Goal: Task Accomplishment & Management: Use online tool/utility

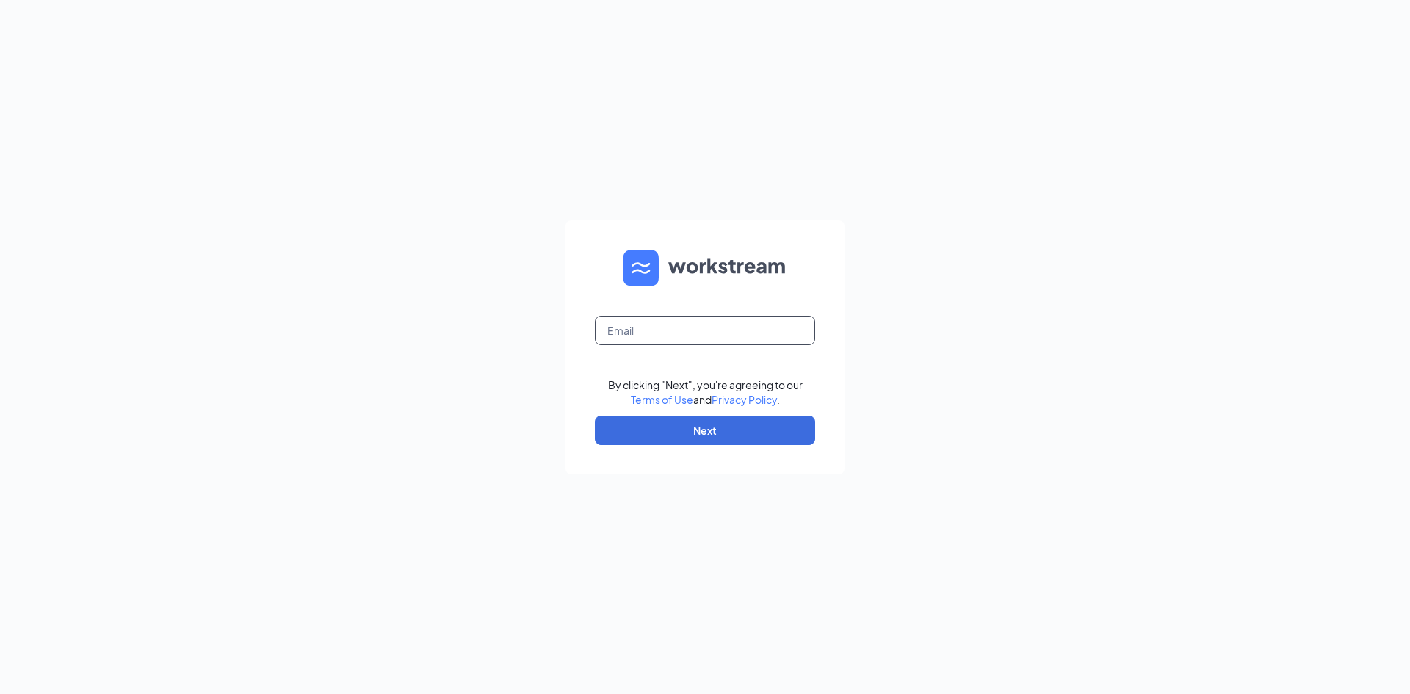
click at [689, 343] on input "text" at bounding box center [705, 330] width 220 height 29
type input "[EMAIL_ADDRESS][DOMAIN_NAME]"
click at [724, 429] on button "Next" at bounding box center [705, 430] width 220 height 29
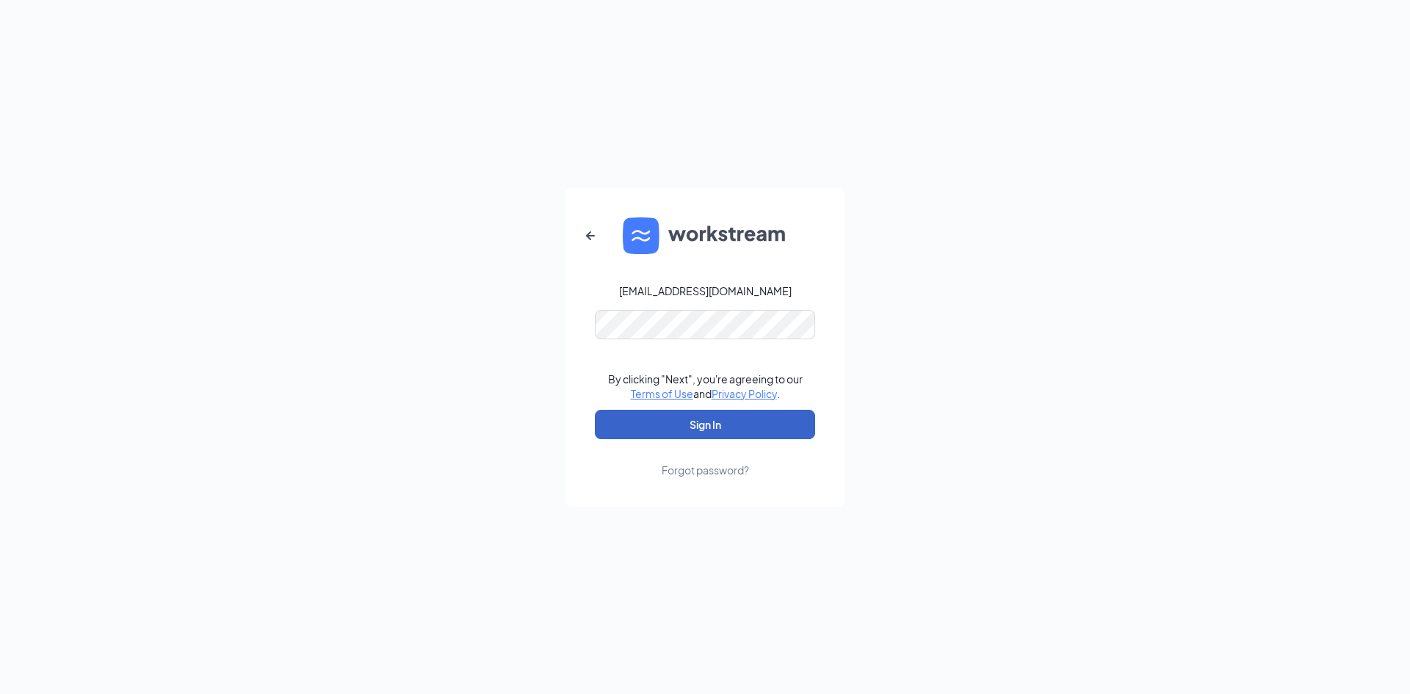
click at [742, 422] on button "Sign In" at bounding box center [705, 424] width 220 height 29
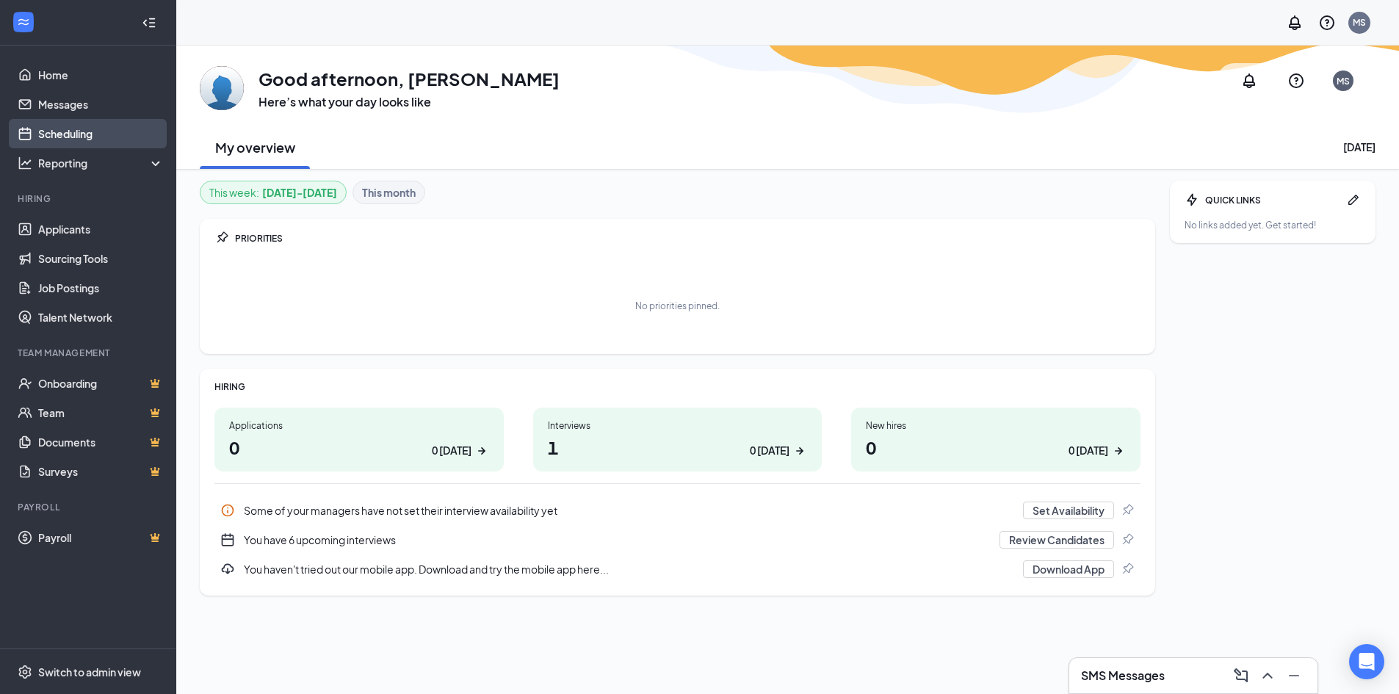
click at [63, 131] on link "Scheduling" at bounding box center [101, 133] width 126 height 29
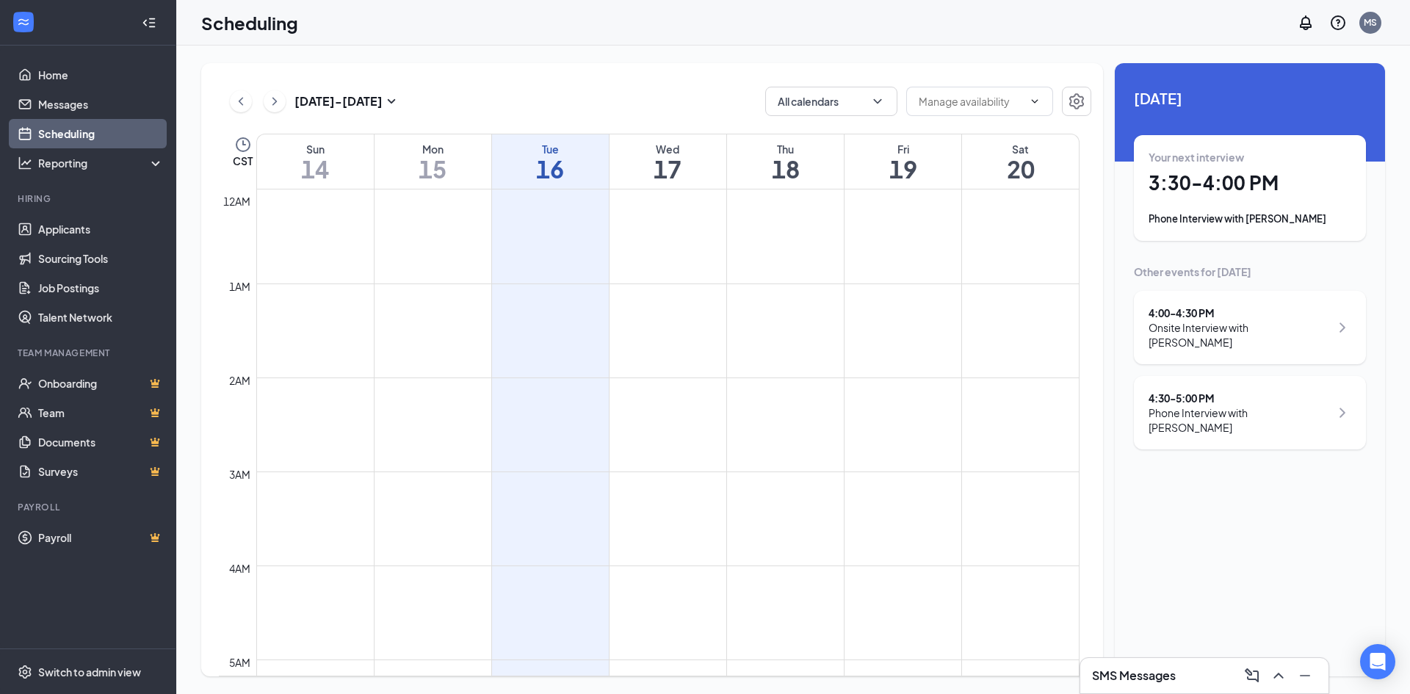
scroll to position [722, 0]
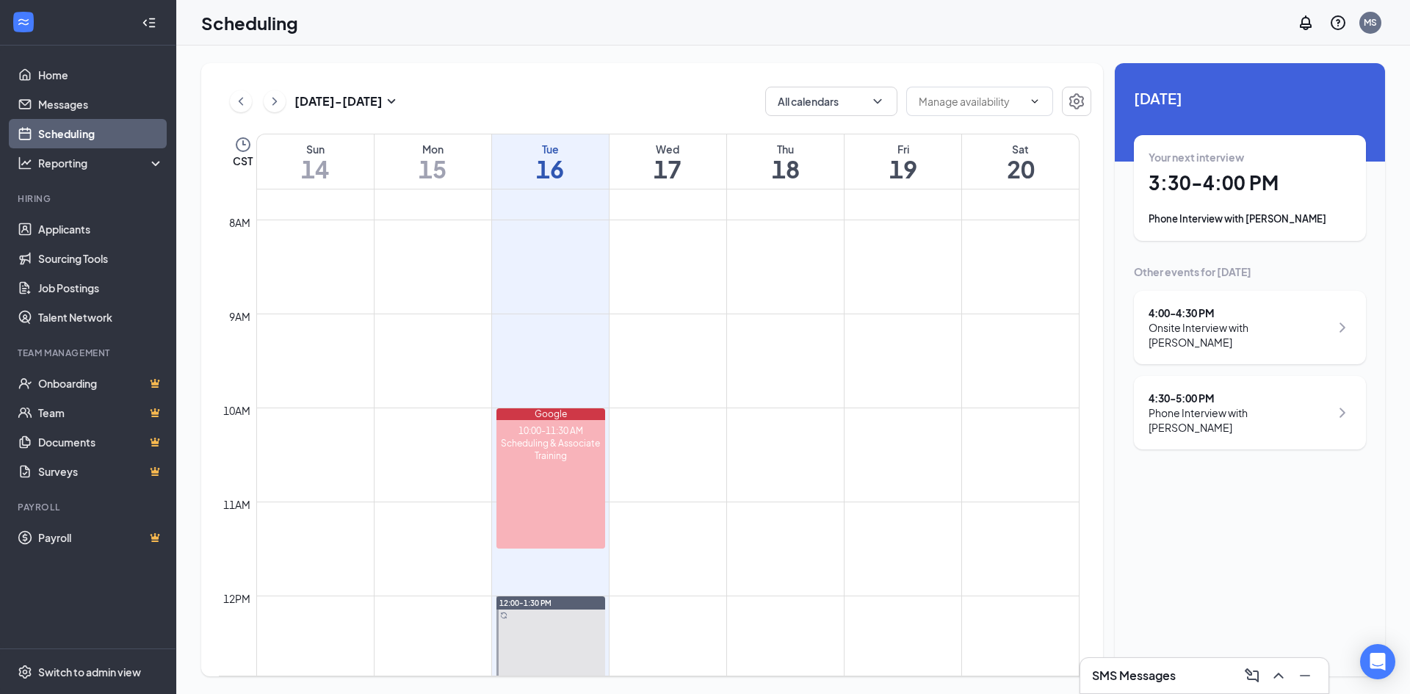
click at [1242, 192] on h1 "3:30 - 4:00 PM" at bounding box center [1249, 182] width 203 height 25
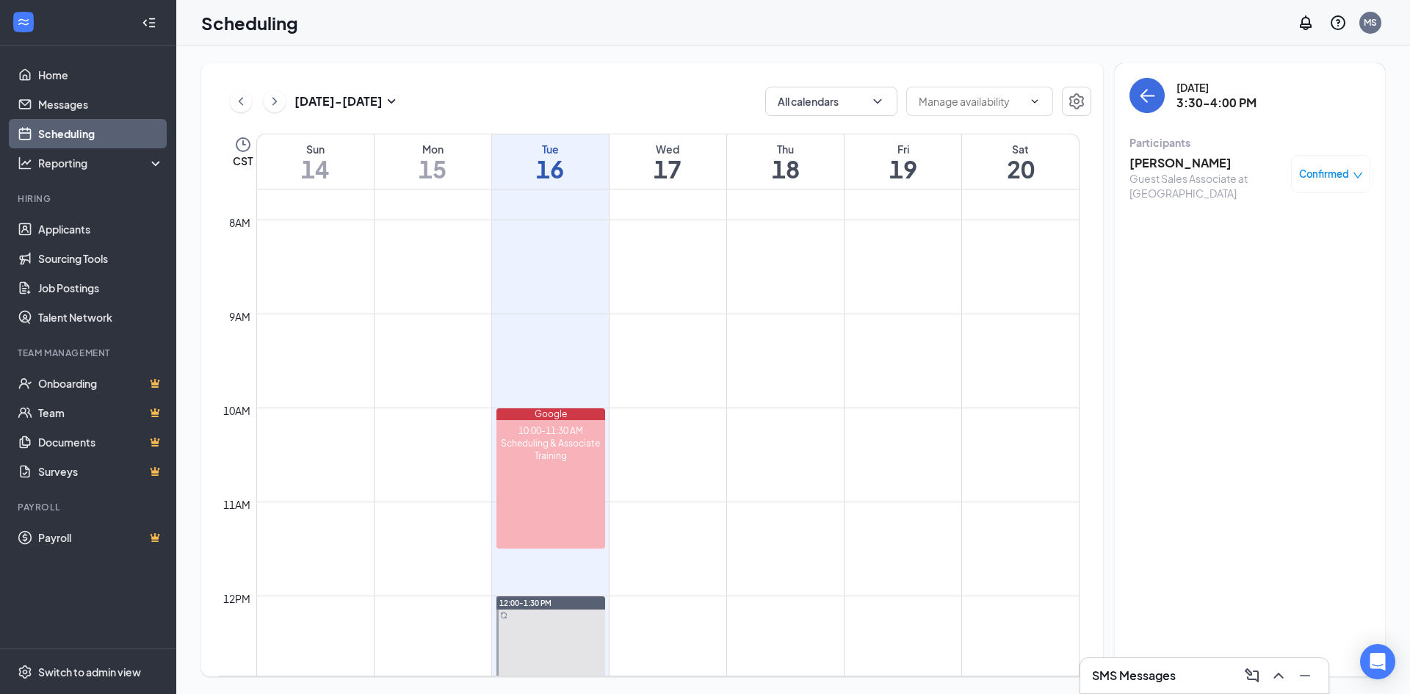
click at [1165, 164] on h3 "[PERSON_NAME]" at bounding box center [1206, 163] width 154 height 16
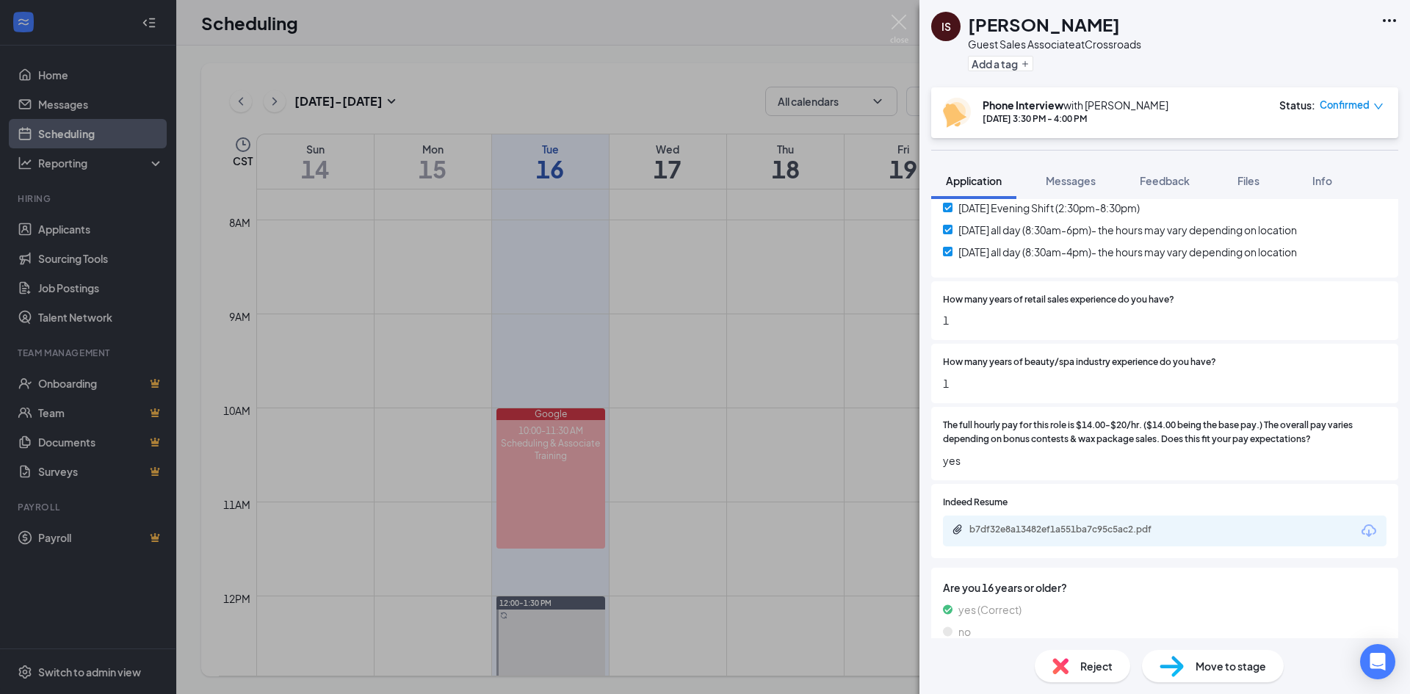
scroll to position [496, 0]
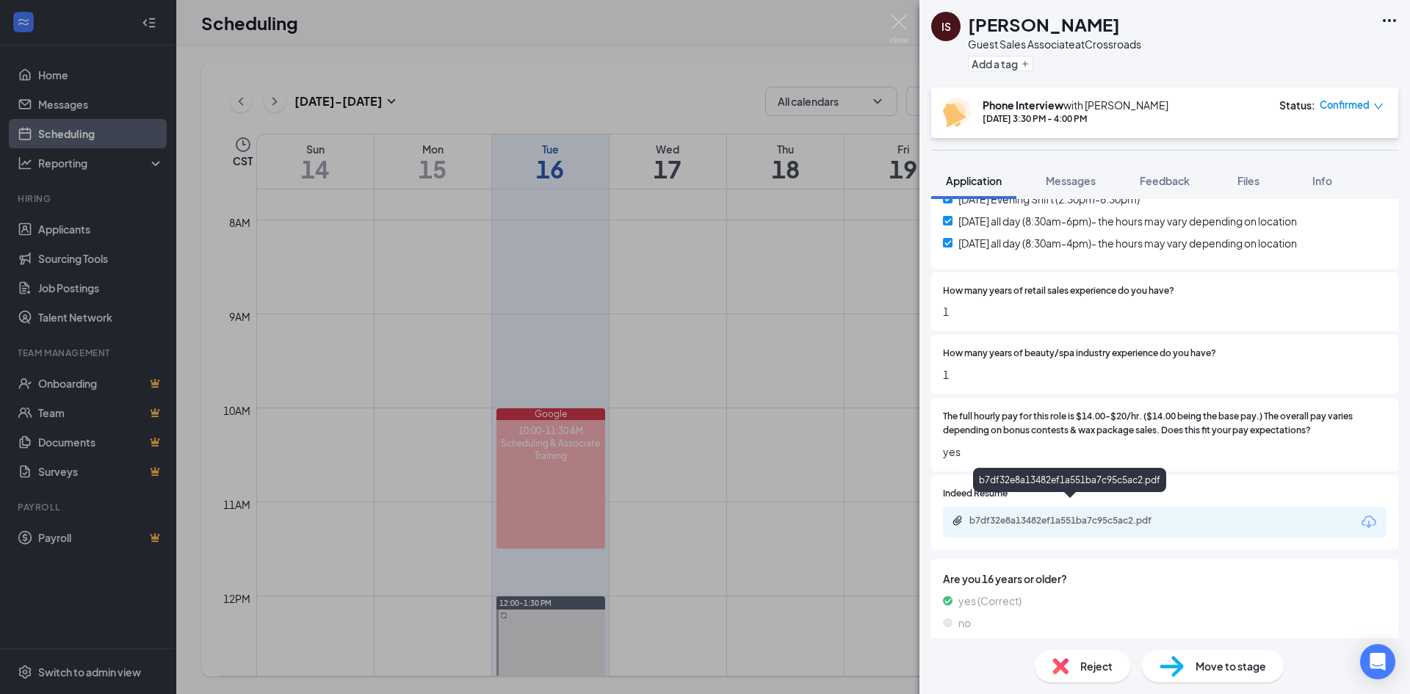
click at [1064, 515] on div "b7df32e8a13482ef1a551ba7c95c5ac2.pdf" at bounding box center [1072, 521] width 206 height 12
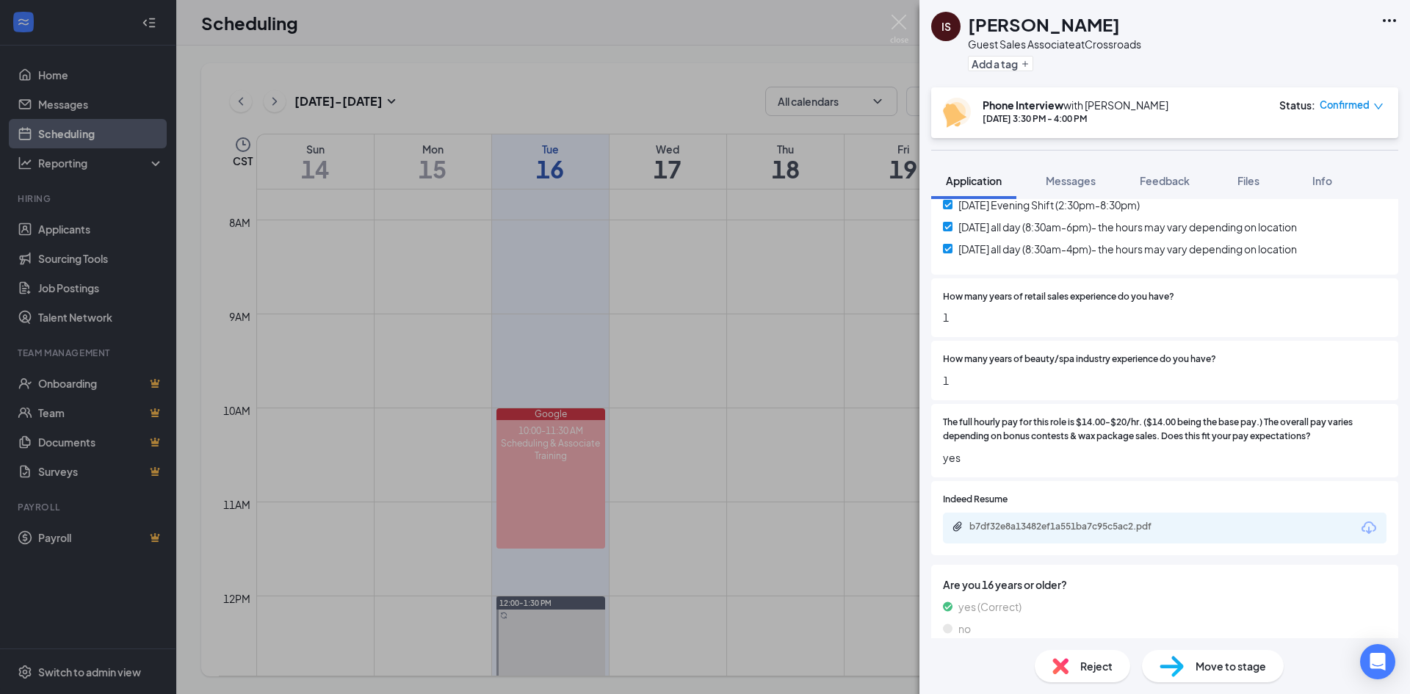
click at [1082, 670] on span "Reject" at bounding box center [1096, 666] width 32 height 16
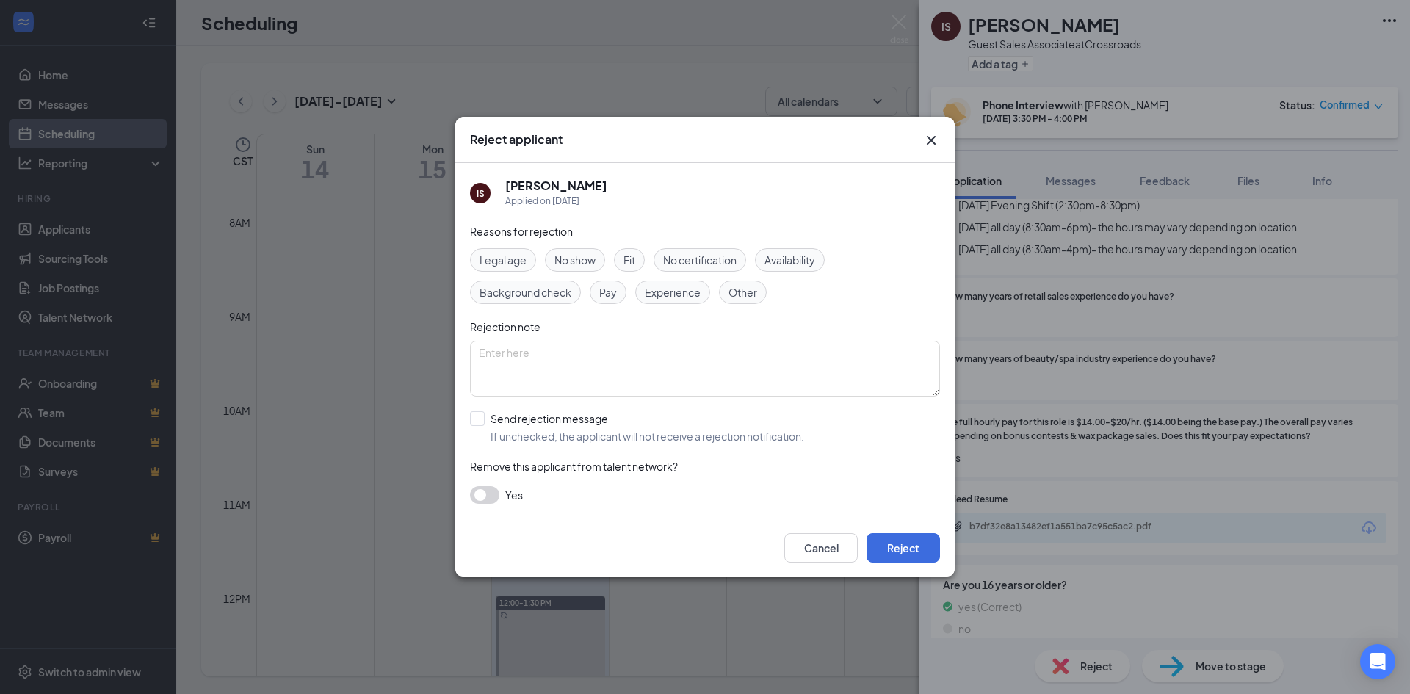
click at [607, 294] on span "Pay" at bounding box center [608, 292] width 18 height 16
click at [472, 423] on input "Send rejection message If unchecked, the applicant will not receive a rejection…" at bounding box center [637, 427] width 334 height 32
checkbox input "true"
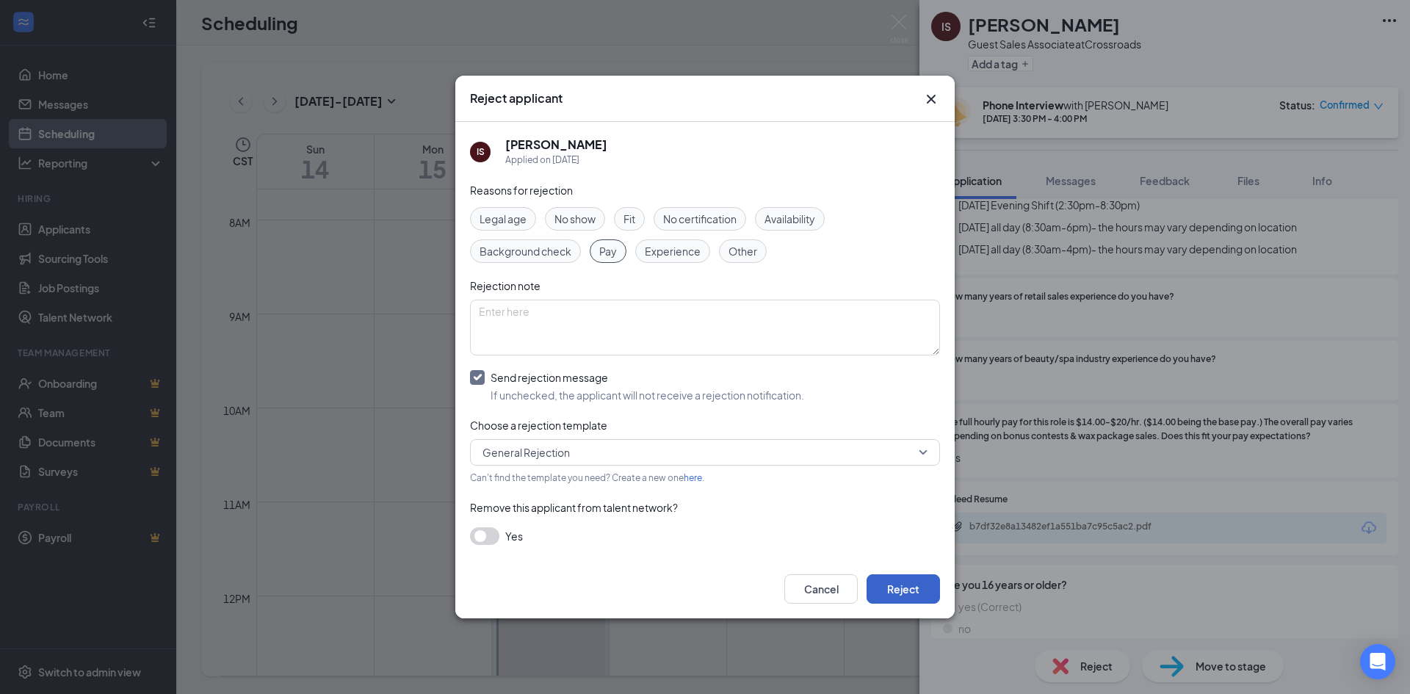
click at [899, 583] on button "Reject" at bounding box center [902, 588] width 73 height 29
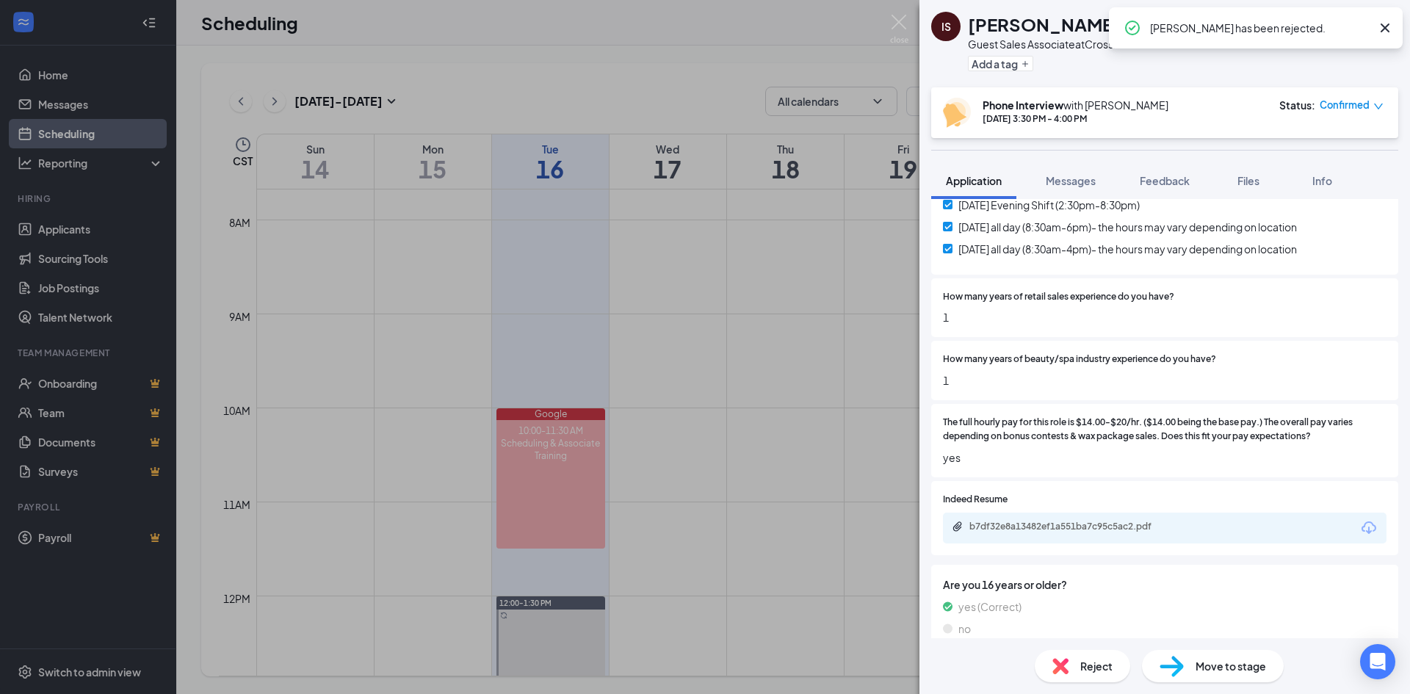
click at [1380, 29] on icon "Cross" at bounding box center [1385, 28] width 18 height 18
click at [1380, 29] on icon "Ellipses" at bounding box center [1389, 21] width 18 height 18
click at [871, 49] on div "IS [PERSON_NAME] Guest Sales Associate at Crossroads Add a tag Phone Interview …" at bounding box center [705, 347] width 1410 height 694
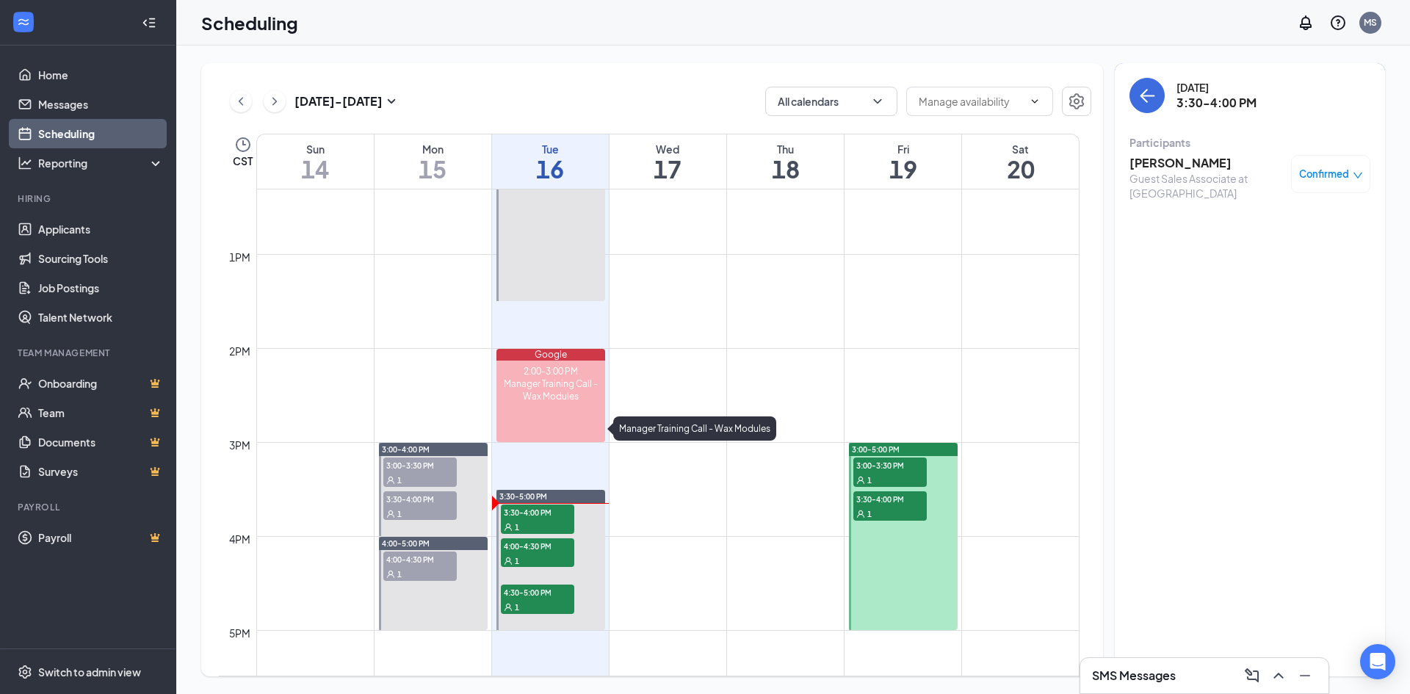
scroll to position [1236, 0]
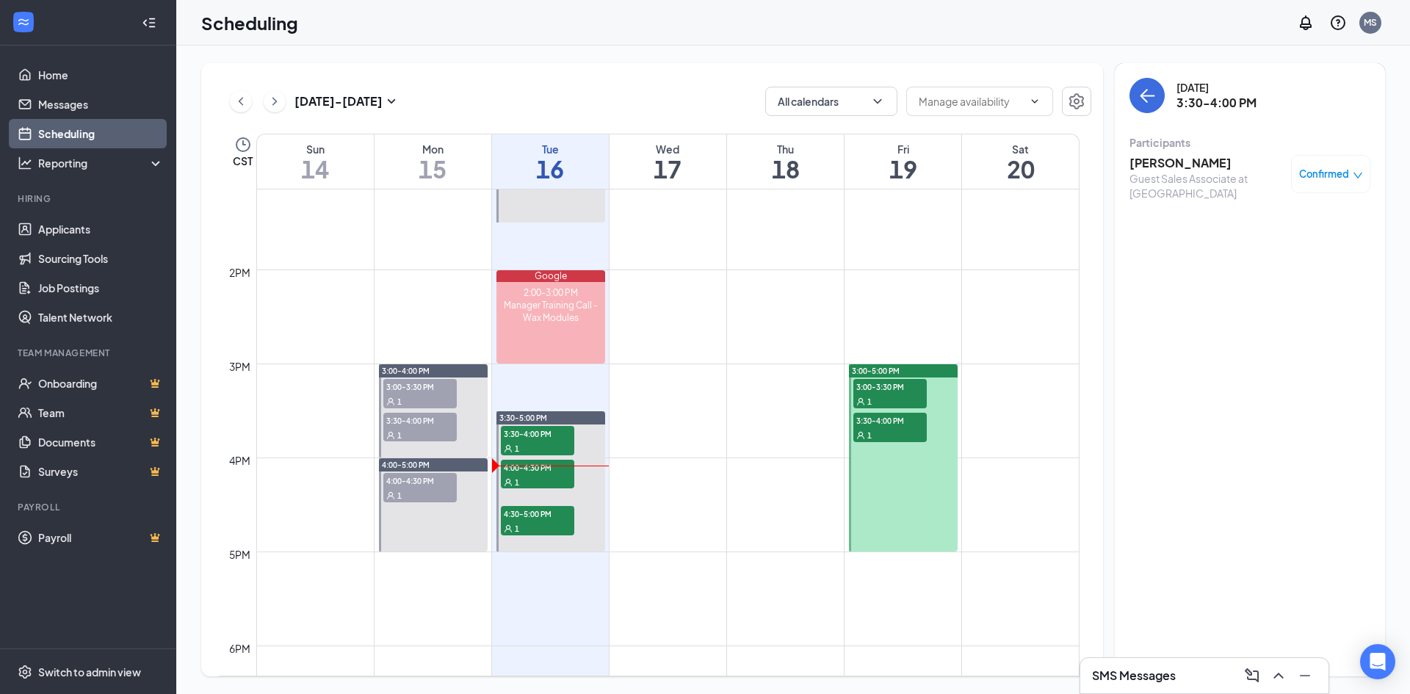
click at [1008, 58] on div "[DATE] - [DATE] All calendars CST Sun 14 Mon 15 Tue 16 Wed 17 Thu 18 Fri 19 Sat…" at bounding box center [793, 370] width 1234 height 648
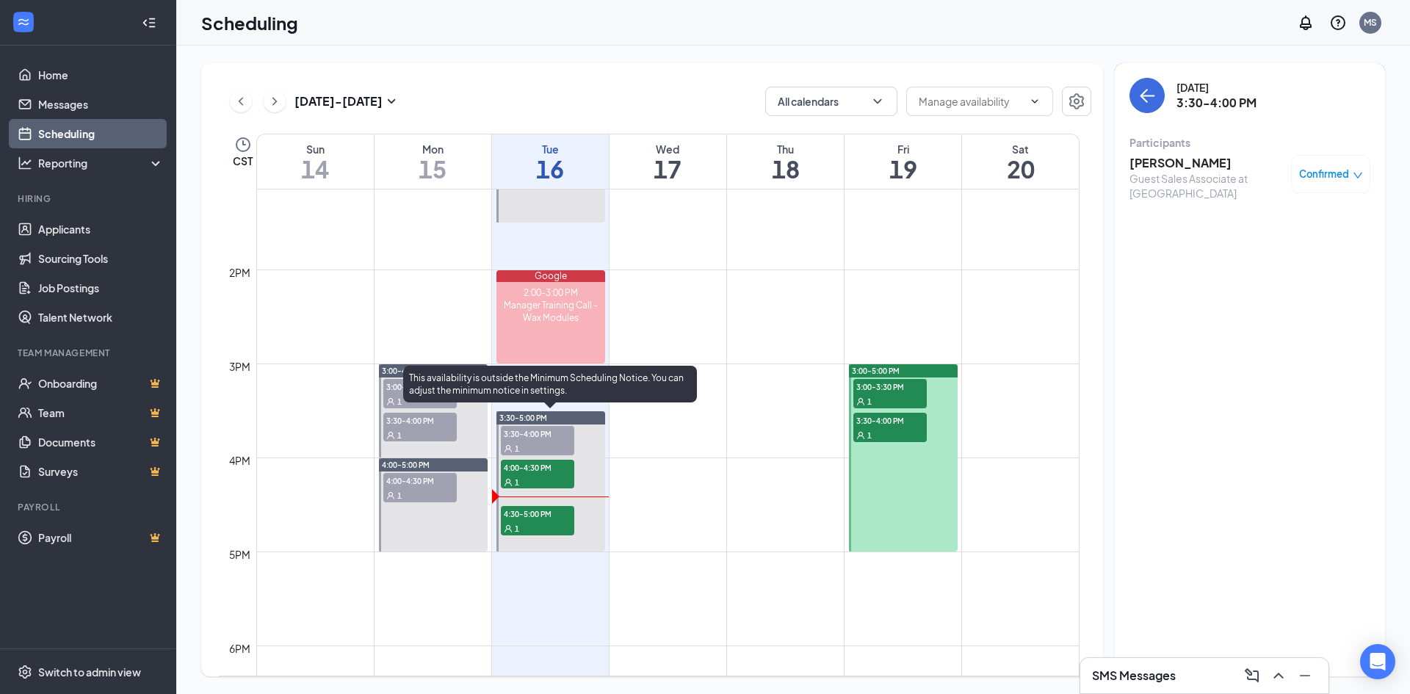
click at [524, 519] on span "4:30-5:00 PM" at bounding box center [537, 513] width 73 height 15
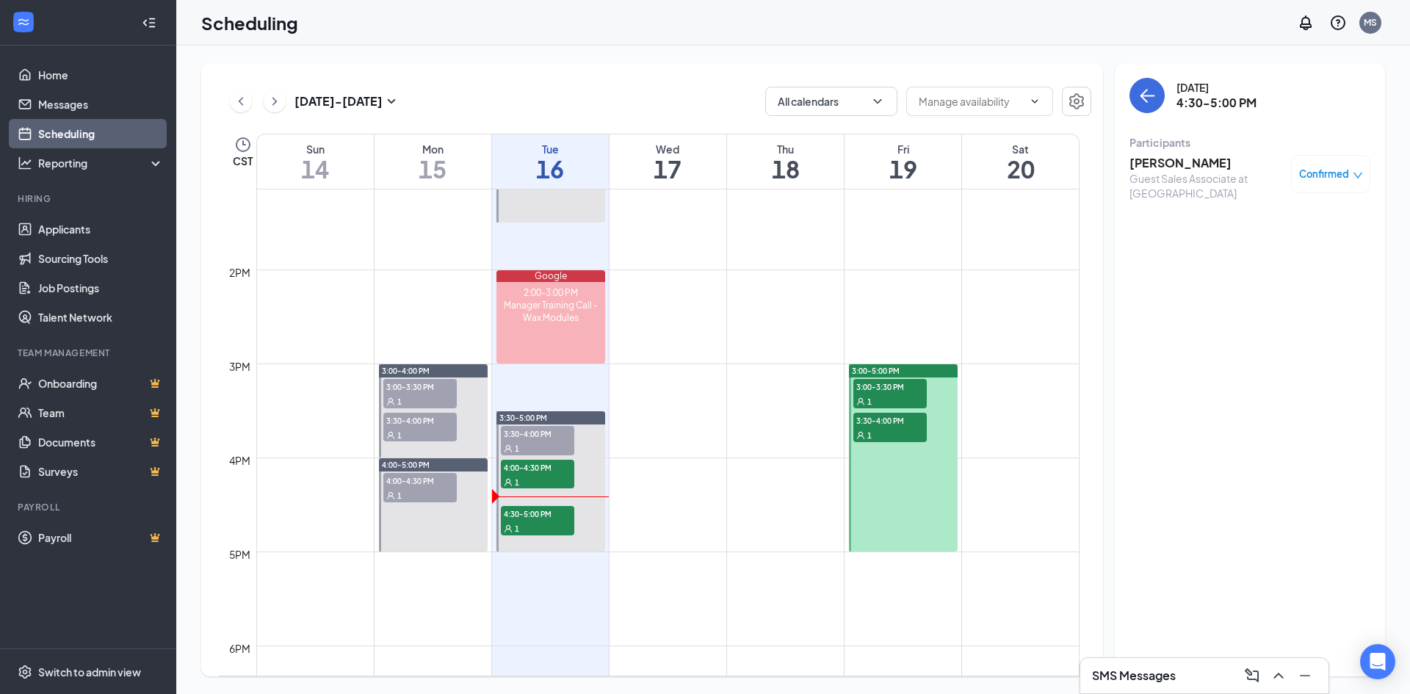
click at [1159, 167] on h3 "[PERSON_NAME]" at bounding box center [1206, 163] width 154 height 16
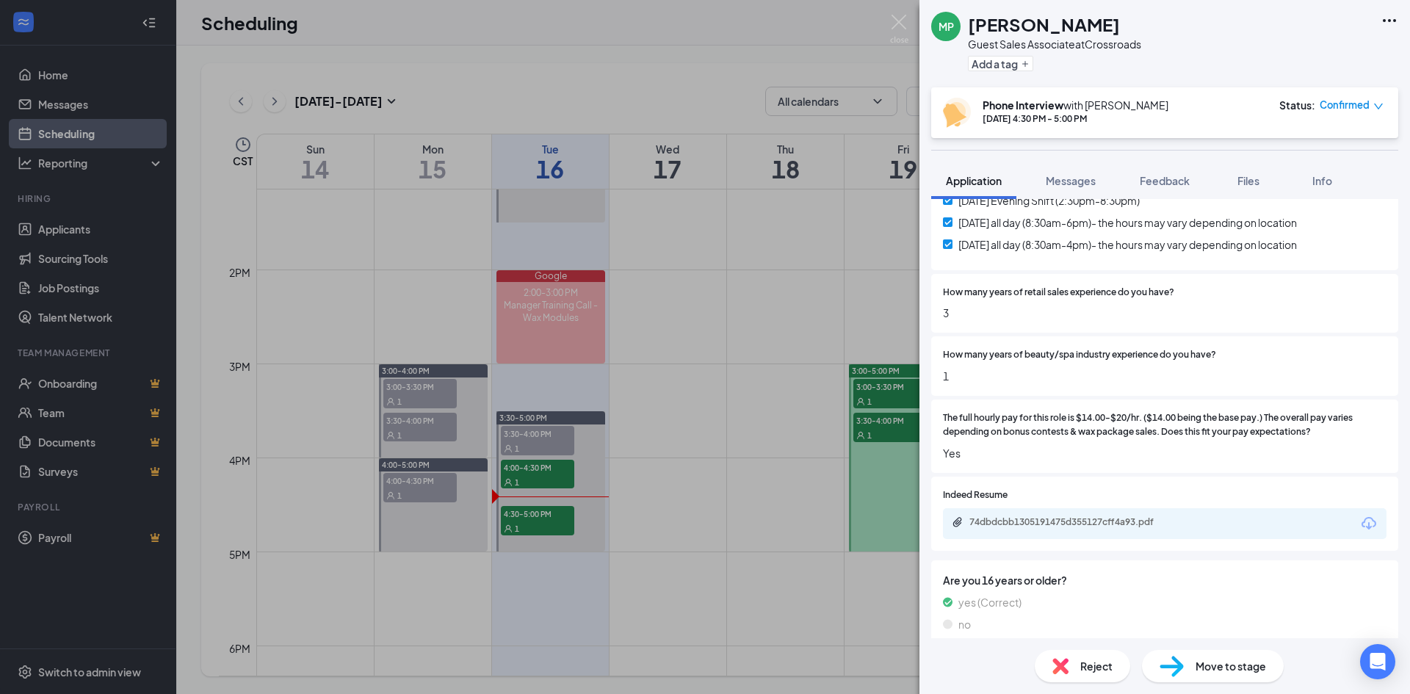
scroll to position [496, 0]
click at [1082, 515] on div "74dbdcbb1305191475d355127cff4a93.pdf" at bounding box center [1072, 521] width 206 height 12
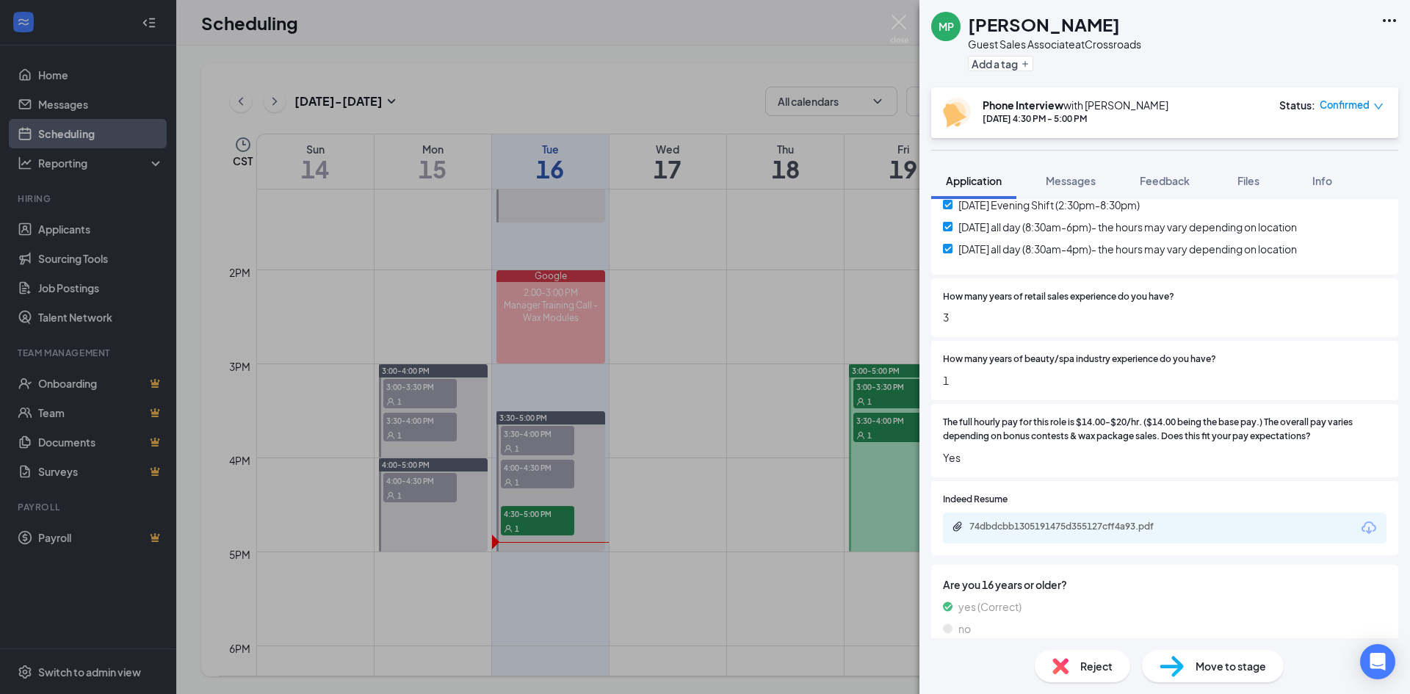
click at [1213, 677] on div "Move to stage" at bounding box center [1213, 666] width 142 height 32
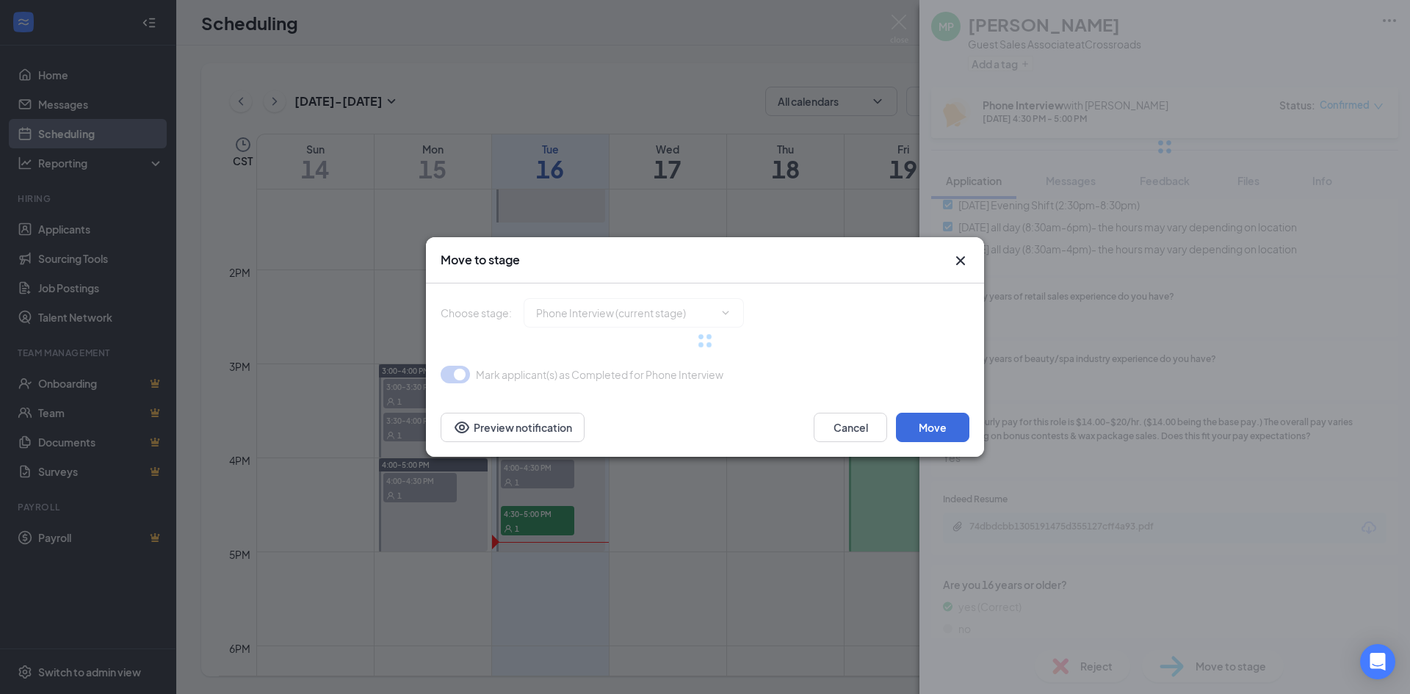
type input "Onsite Interview (next stage)"
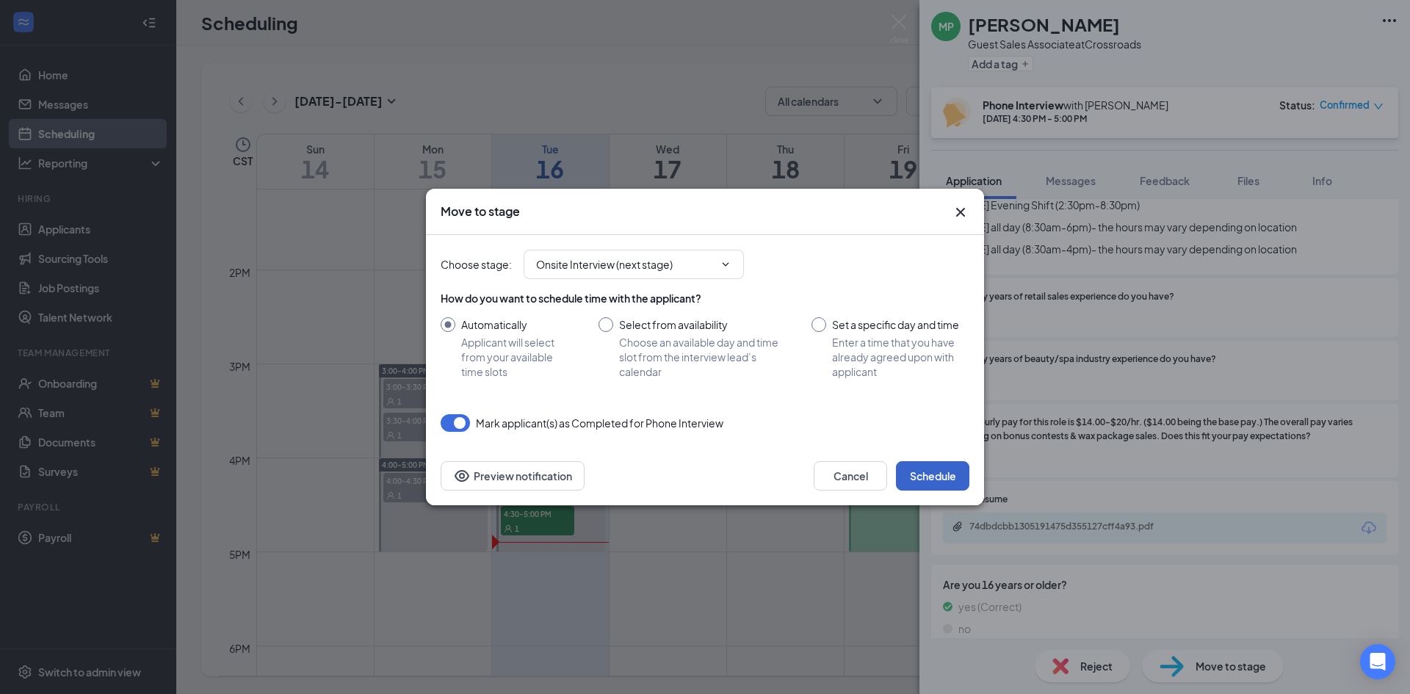
click at [922, 477] on button "Schedule" at bounding box center [932, 475] width 73 height 29
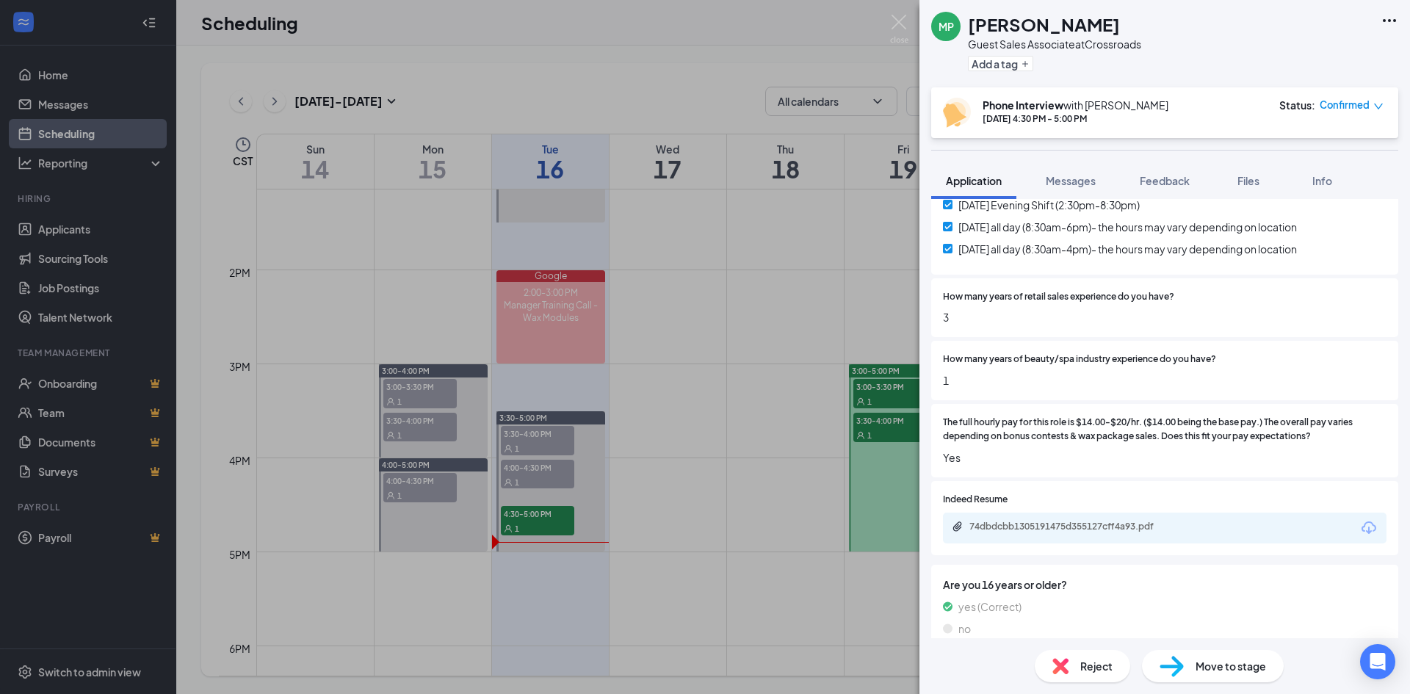
click at [724, 27] on div "[PERSON_NAME] [PERSON_NAME] Guest Sales Associate at Crossroads Add a tag Phone…" at bounding box center [705, 347] width 1410 height 694
